Goal: Task Accomplishment & Management: Use online tool/utility

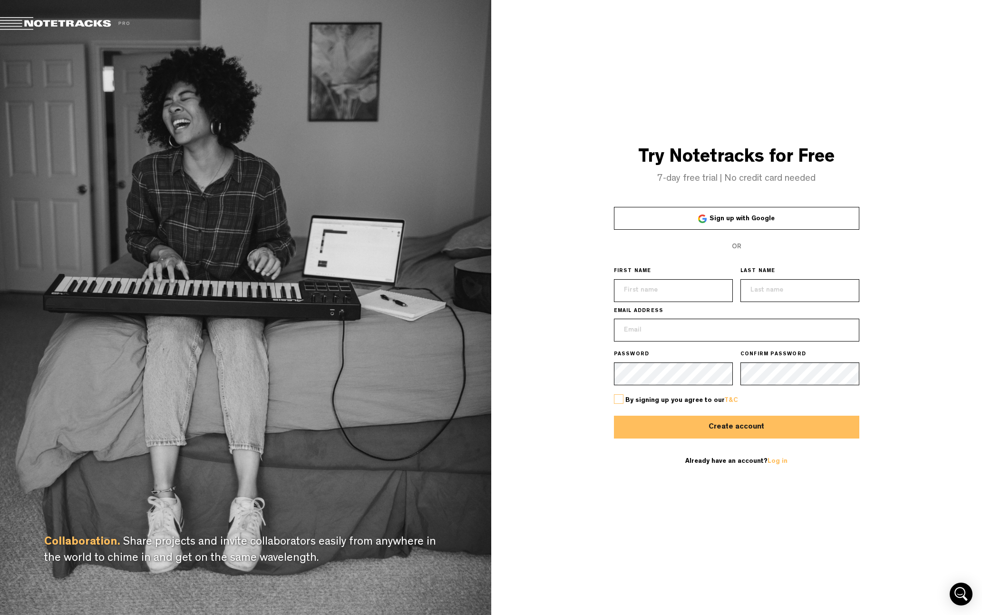
click at [751, 221] on span "Sign up with Google" at bounding box center [742, 218] width 65 height 7
click at [728, 222] on span "Sign up with Google" at bounding box center [742, 218] width 65 height 7
click at [702, 219] on div at bounding box center [702, 219] width 9 height 9
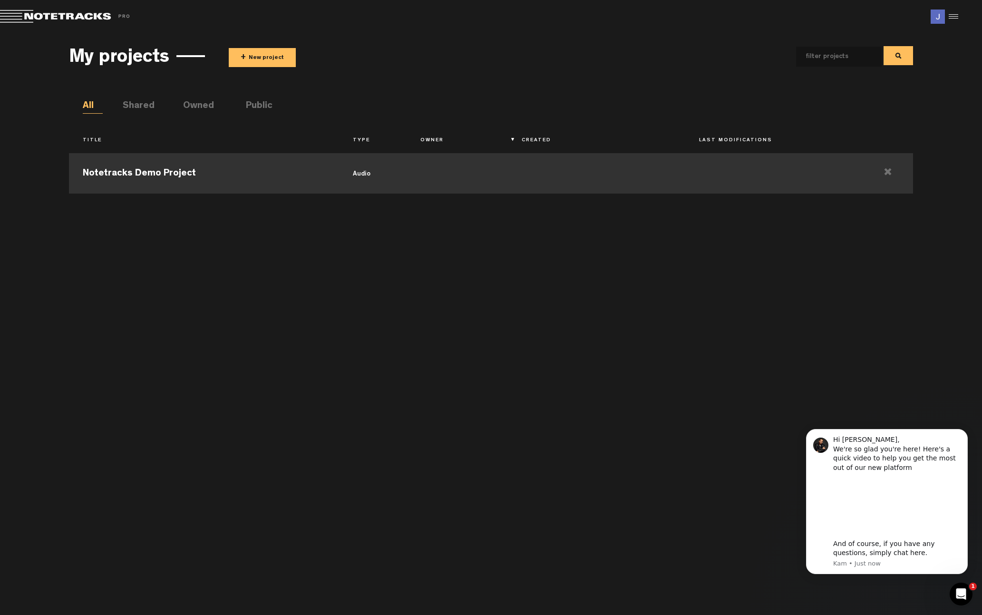
click at [361, 169] on td "audio" at bounding box center [373, 172] width 68 height 43
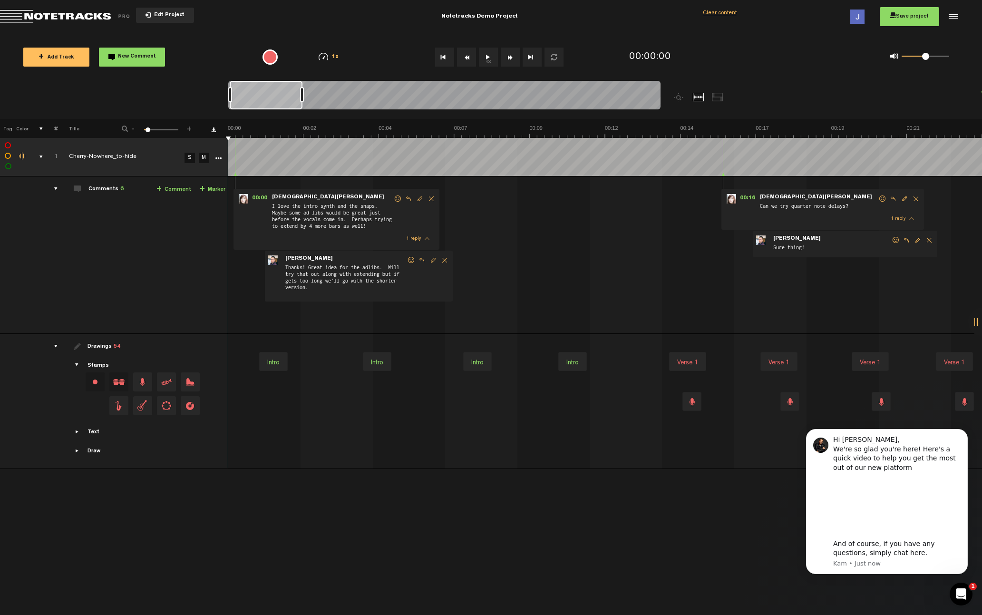
click at [151, 17] on button "Exit Project" at bounding box center [165, 15] width 58 height 15
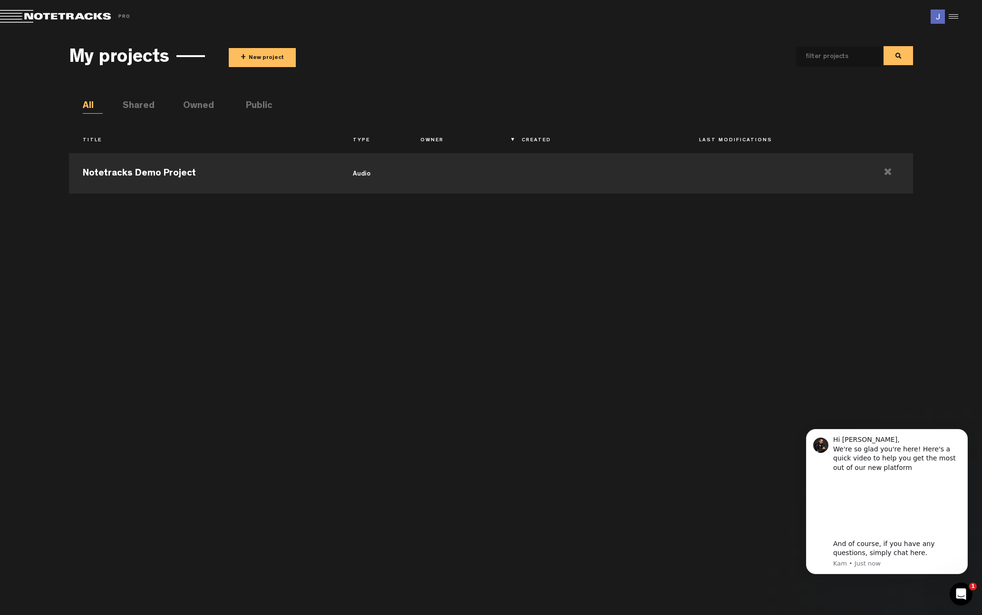
click at [261, 59] on button "+ New project" at bounding box center [262, 57] width 67 height 19
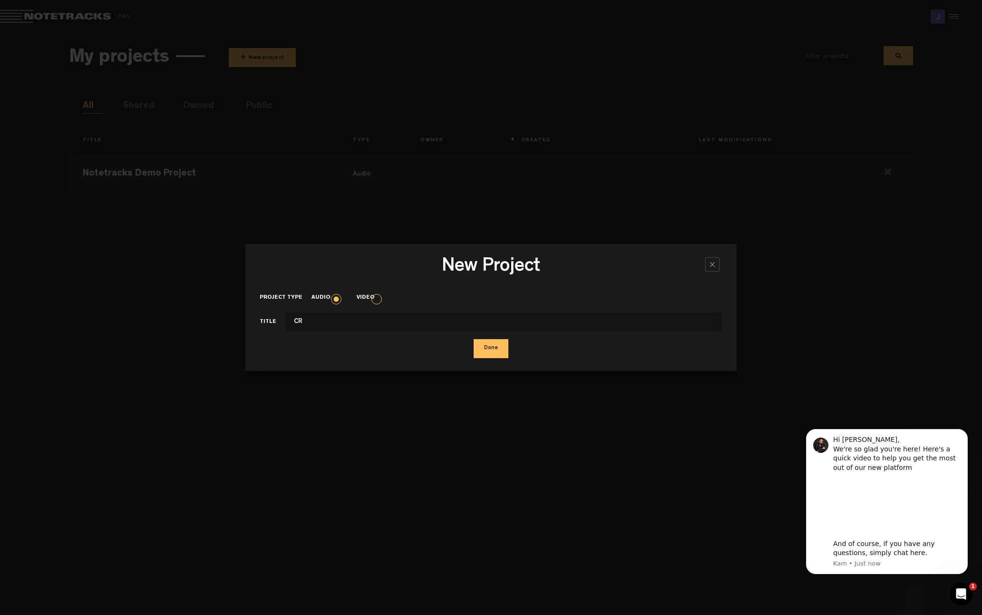
type input "CR"
click at [488, 352] on button "Done" at bounding box center [491, 348] width 35 height 19
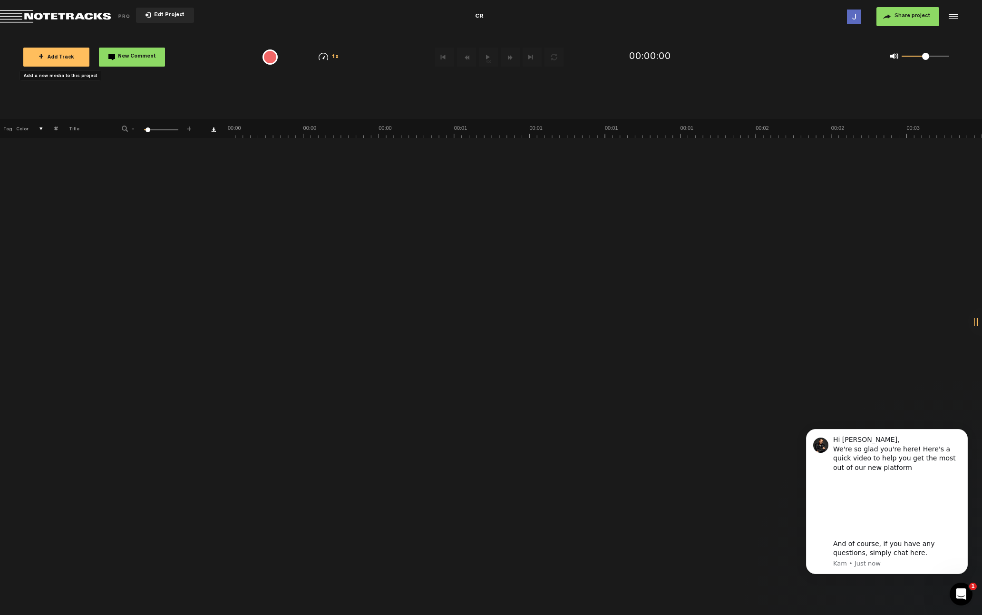
click at [61, 59] on span "+ Add Track" at bounding box center [57, 57] width 36 height 5
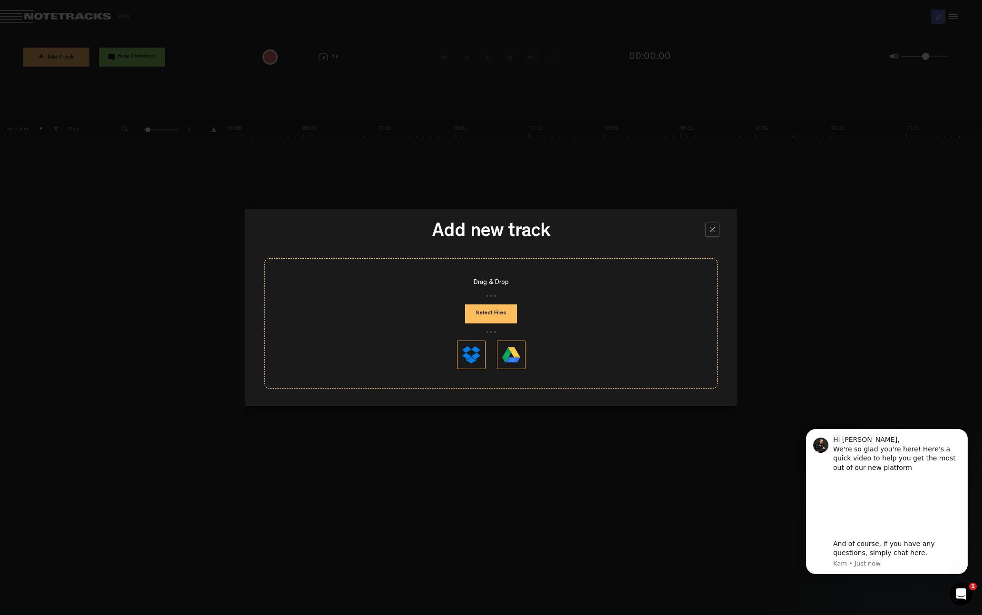
click at [481, 312] on button "Select Files" at bounding box center [491, 313] width 52 height 19
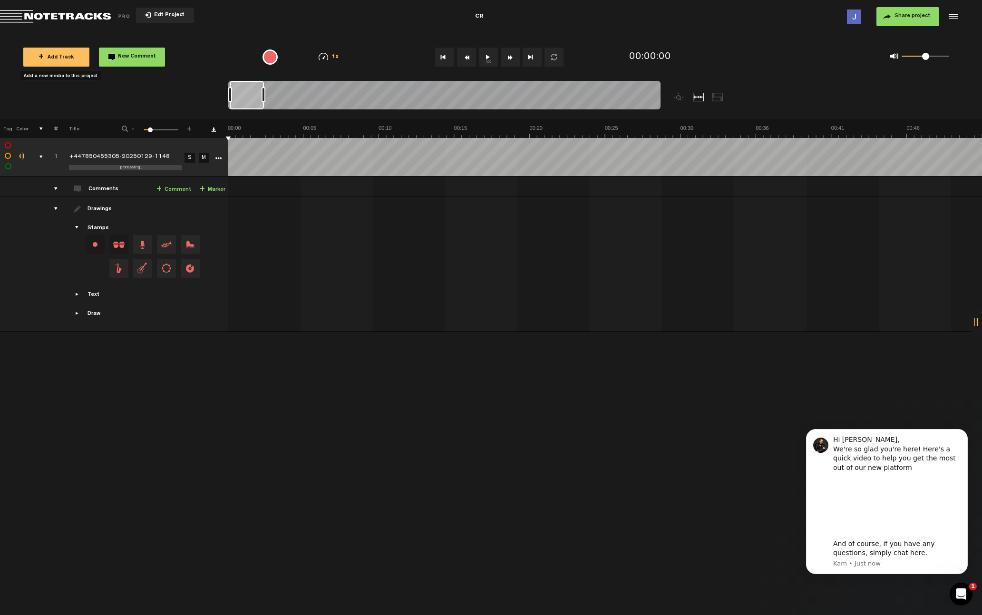
click at [487, 59] on button "1x" at bounding box center [488, 57] width 19 height 19
click at [489, 62] on button "1x" at bounding box center [488, 57] width 19 height 19
click at [46, 155] on div "Click to change the order number" at bounding box center [52, 157] width 15 height 9
click at [41, 155] on div "comments, stamps & drawings" at bounding box center [37, 157] width 15 height 10
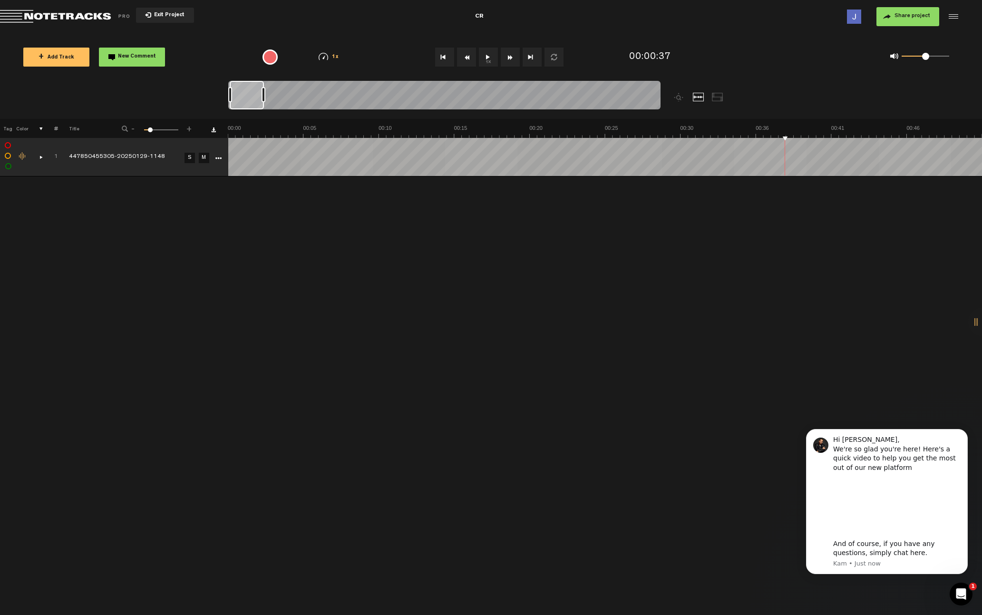
click at [165, 151] on td "completed 447850455305-20250129-1148" at bounding box center [120, 157] width 124 height 39
click at [153, 12] on button "Exit Project" at bounding box center [165, 15] width 58 height 15
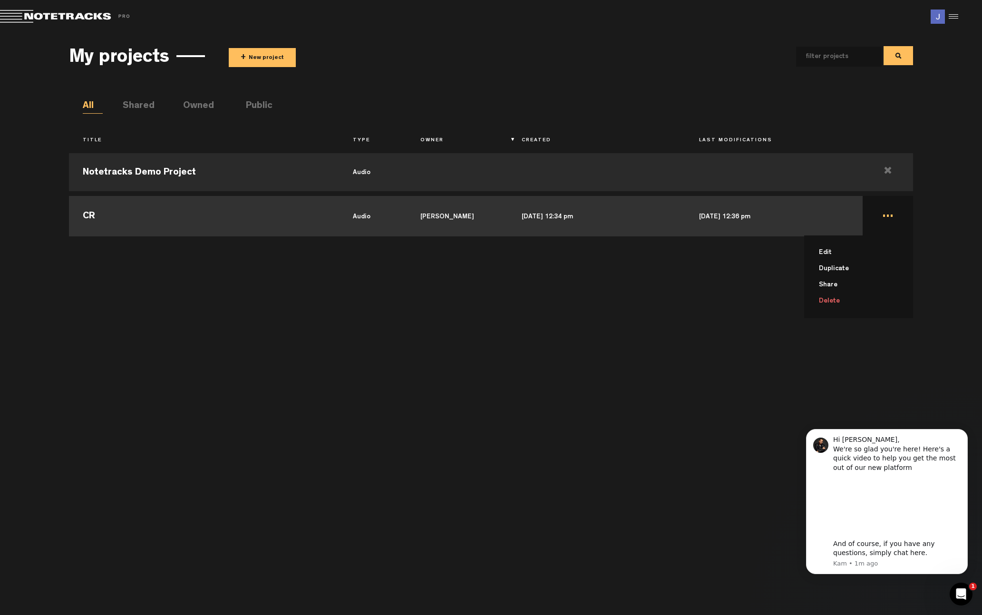
click at [840, 303] on li "Delete" at bounding box center [865, 301] width 98 height 16
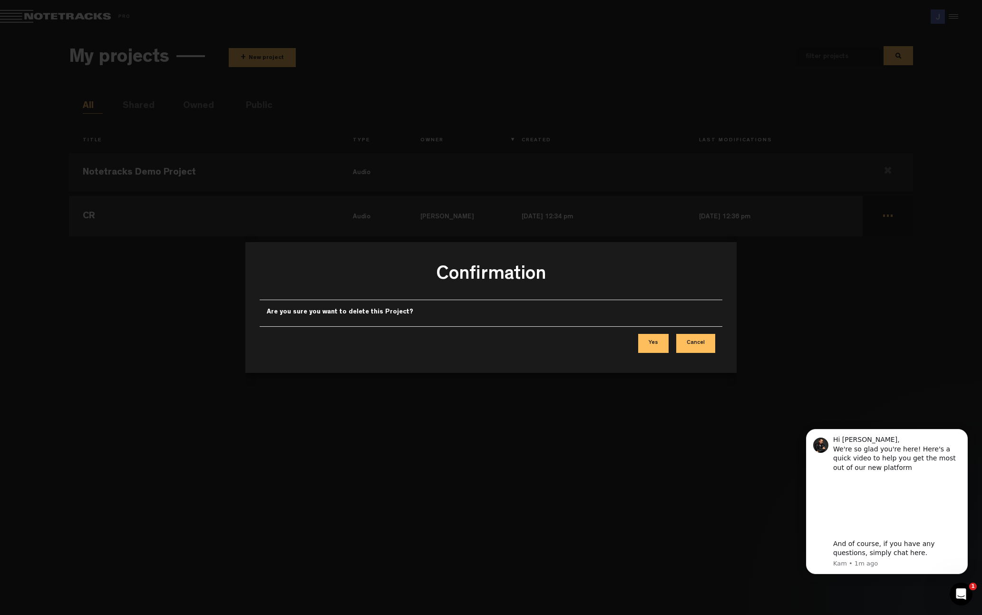
click at [655, 348] on button "Yes" at bounding box center [653, 343] width 30 height 19
